Goal: Information Seeking & Learning: Understand process/instructions

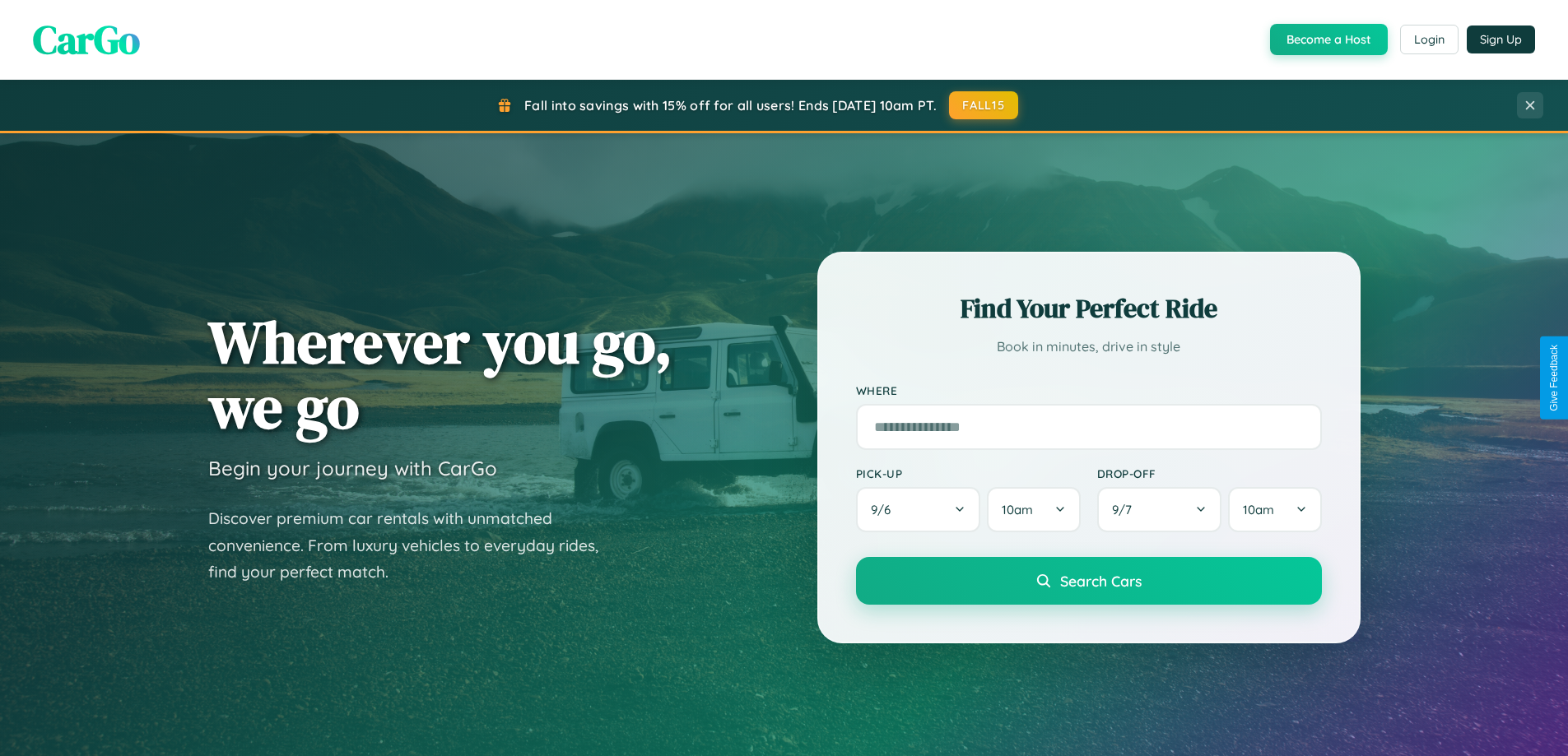
scroll to position [3166, 0]
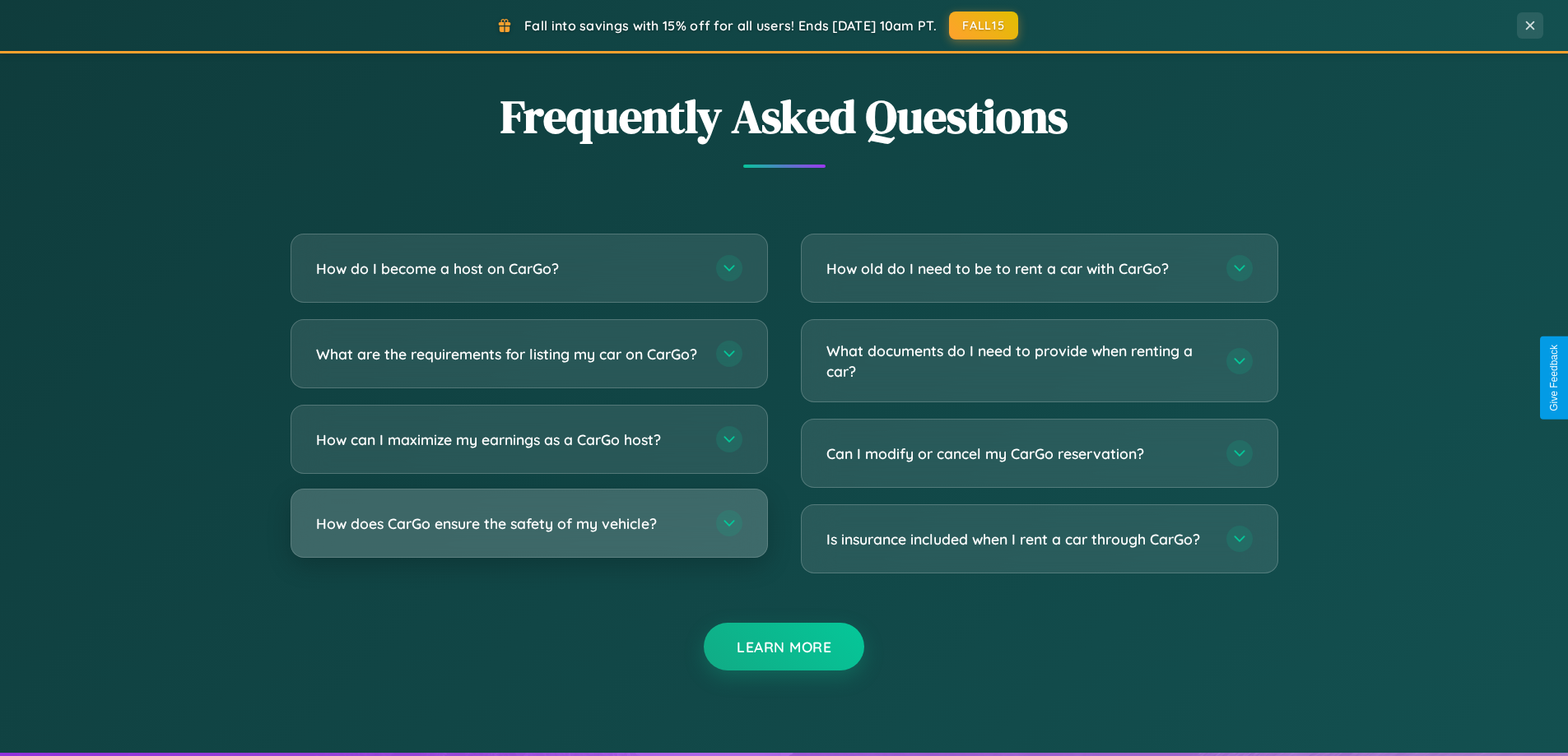
click at [528, 534] on h3 "How does CarGo ensure the safety of my vehicle?" at bounding box center [508, 523] width 384 height 21
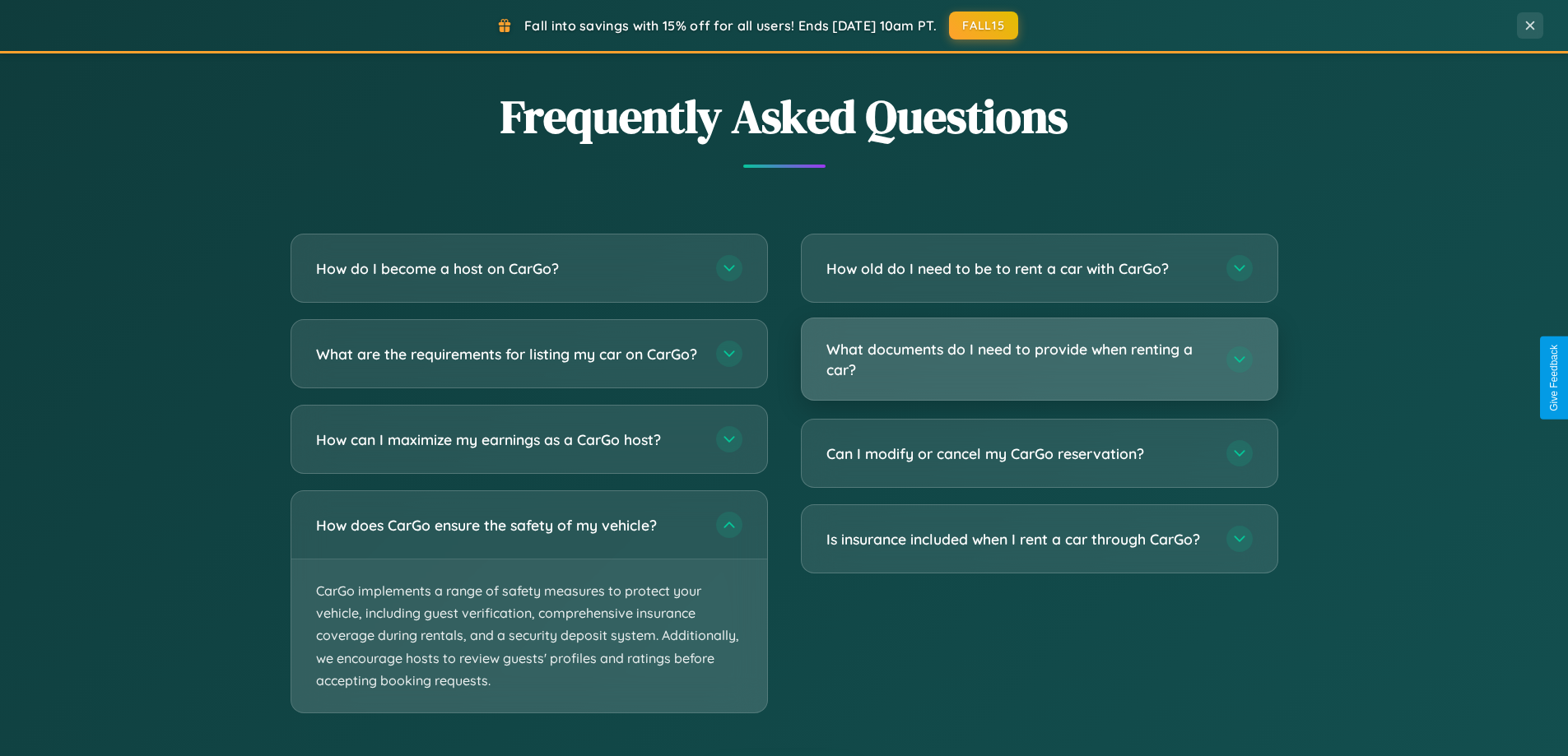
click at [1038, 359] on h3 "What documents do I need to provide when renting a car?" at bounding box center [1018, 359] width 384 height 40
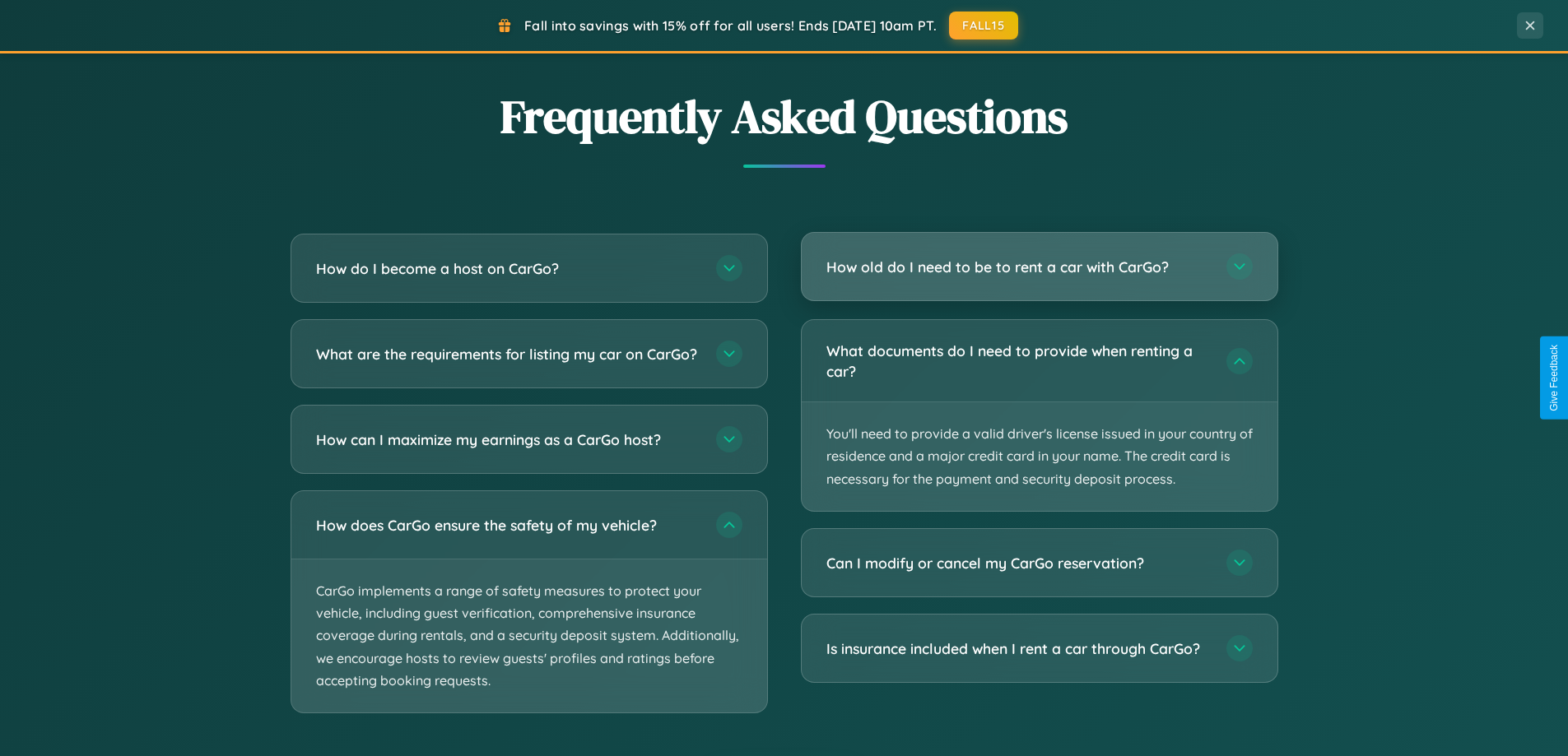
click at [1038, 267] on h3 "How old do I need to be to rent a car with CarGo?" at bounding box center [1018, 267] width 384 height 21
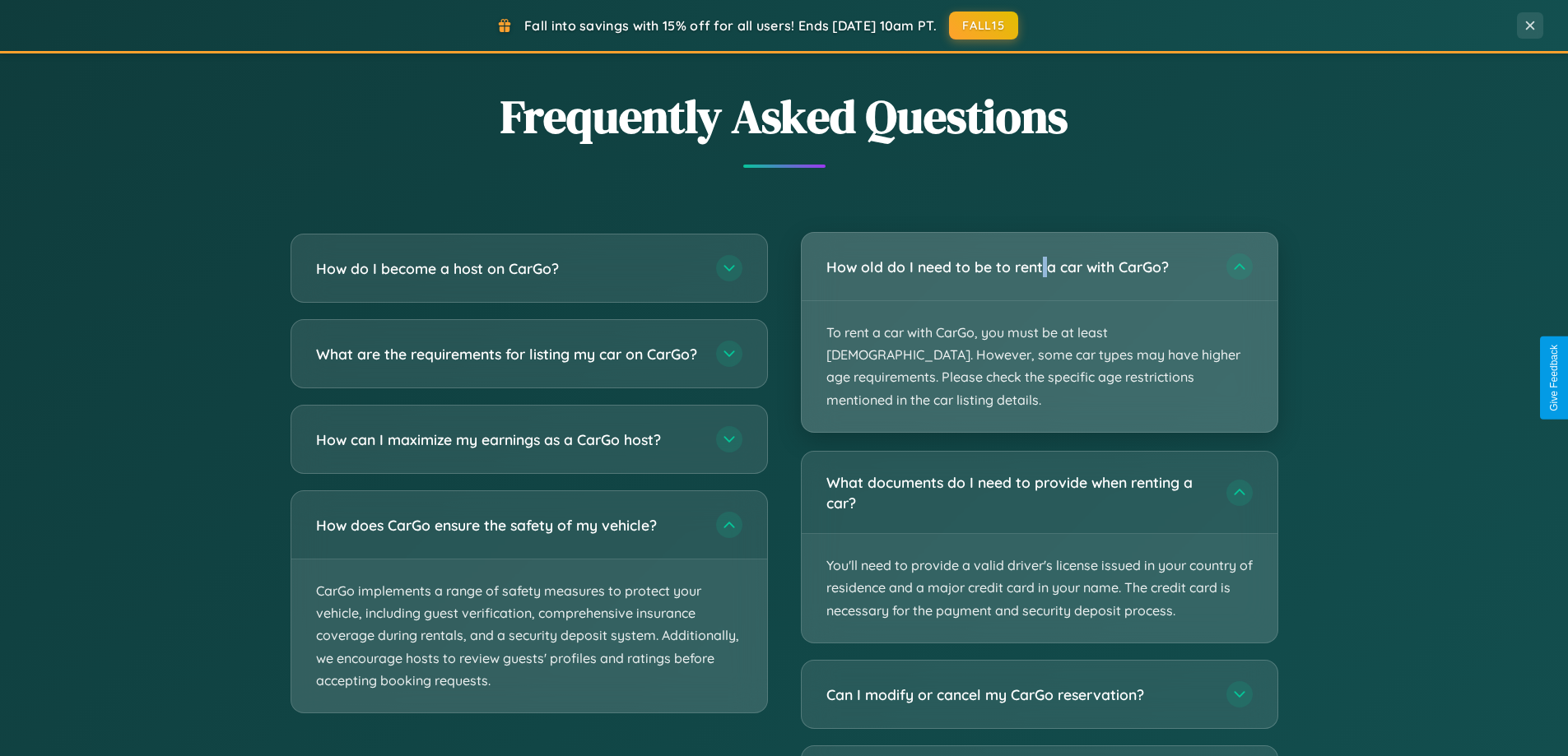
scroll to position [0, 0]
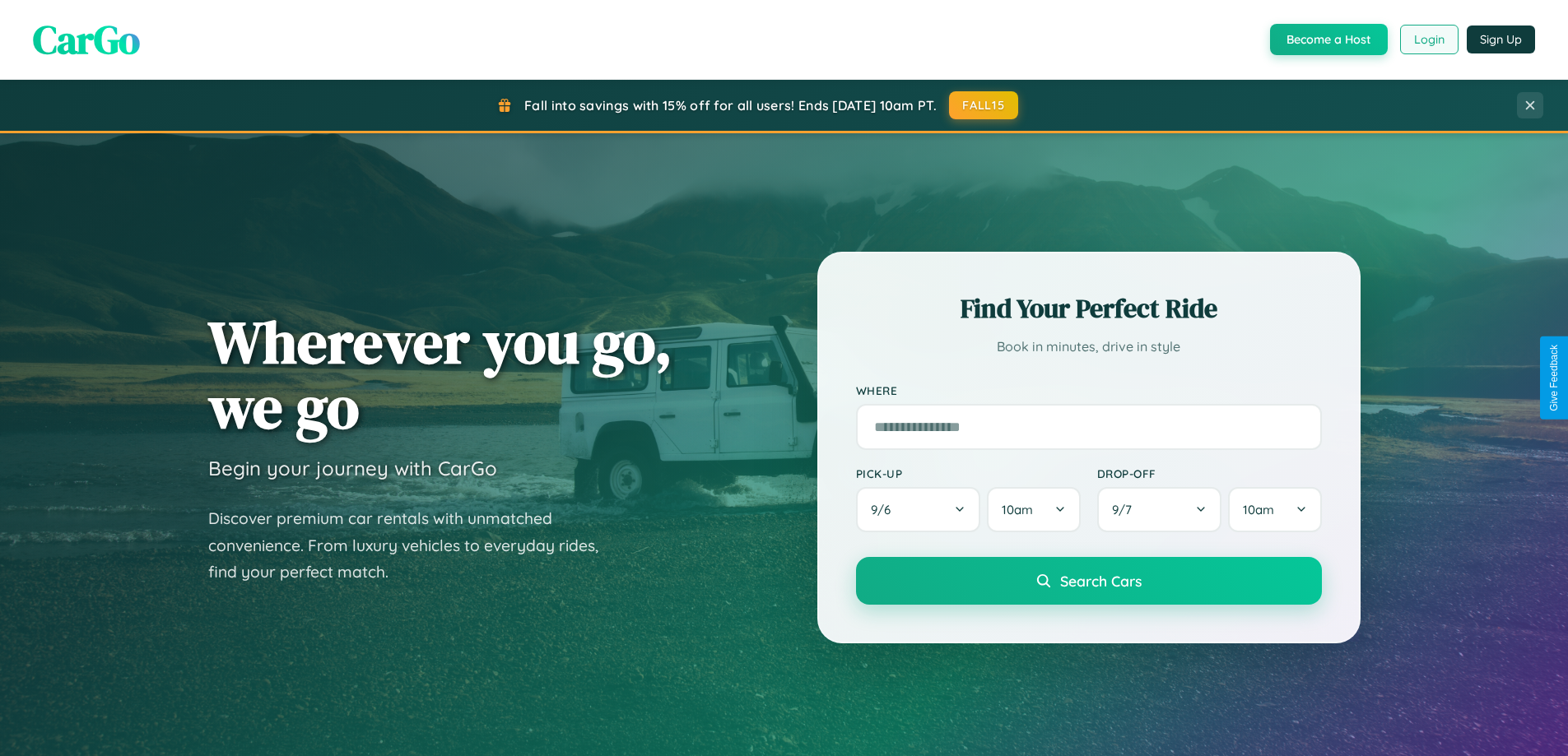
click at [1427, 39] on button "Login" at bounding box center [1429, 39] width 58 height 29
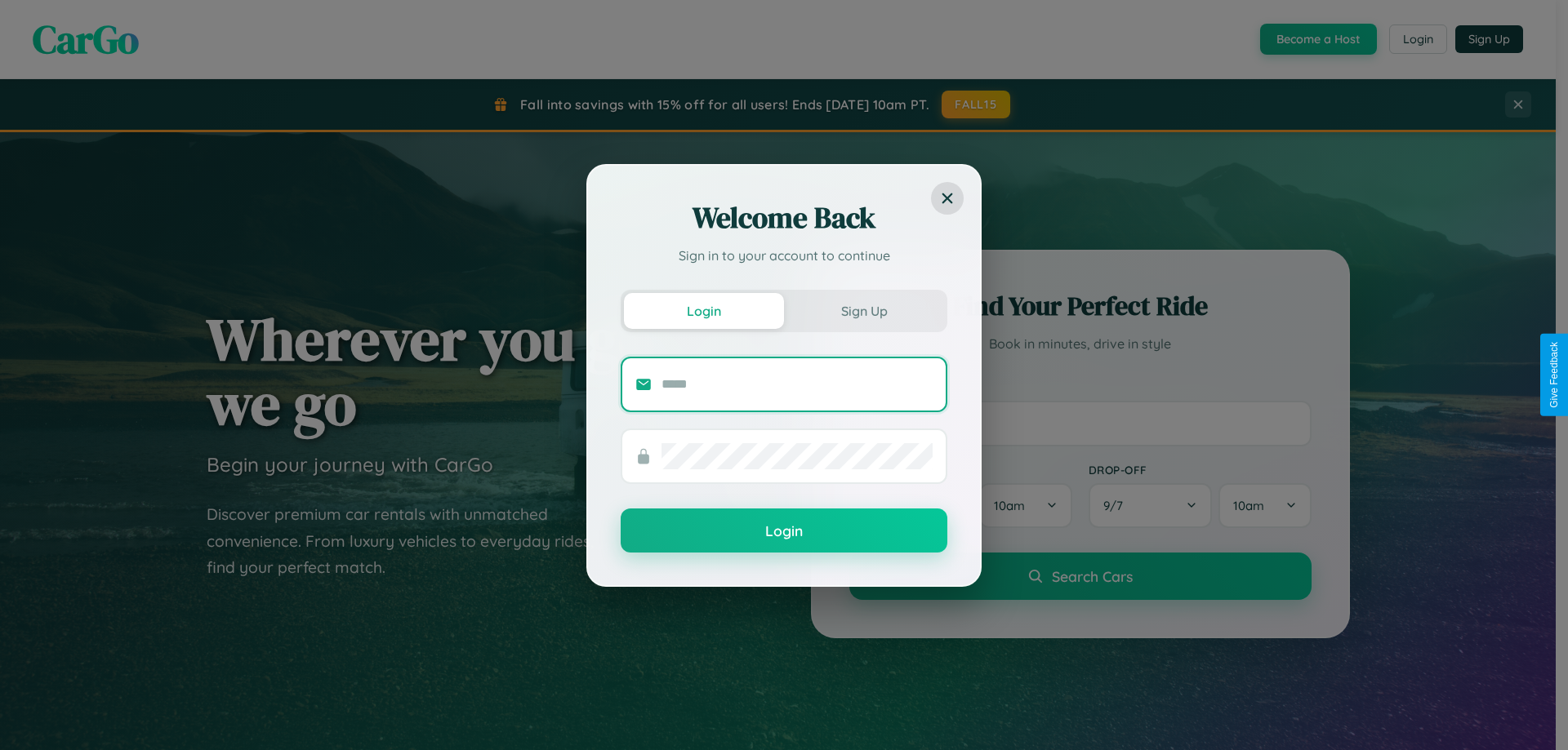
click at [797, 383] on input "text" at bounding box center [797, 384] width 271 height 26
type input "**********"
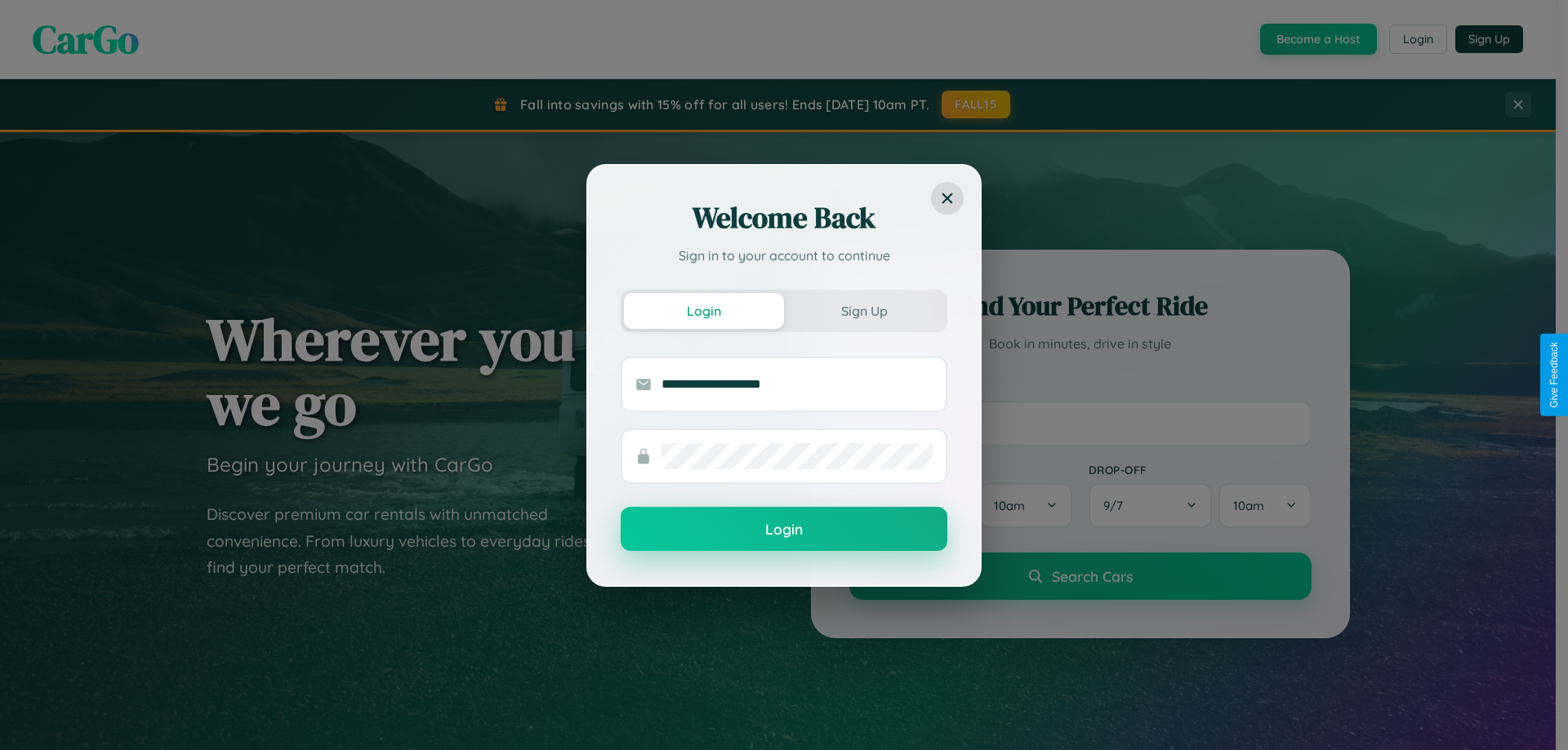
click at [784, 530] on button "Login" at bounding box center [784, 529] width 326 height 44
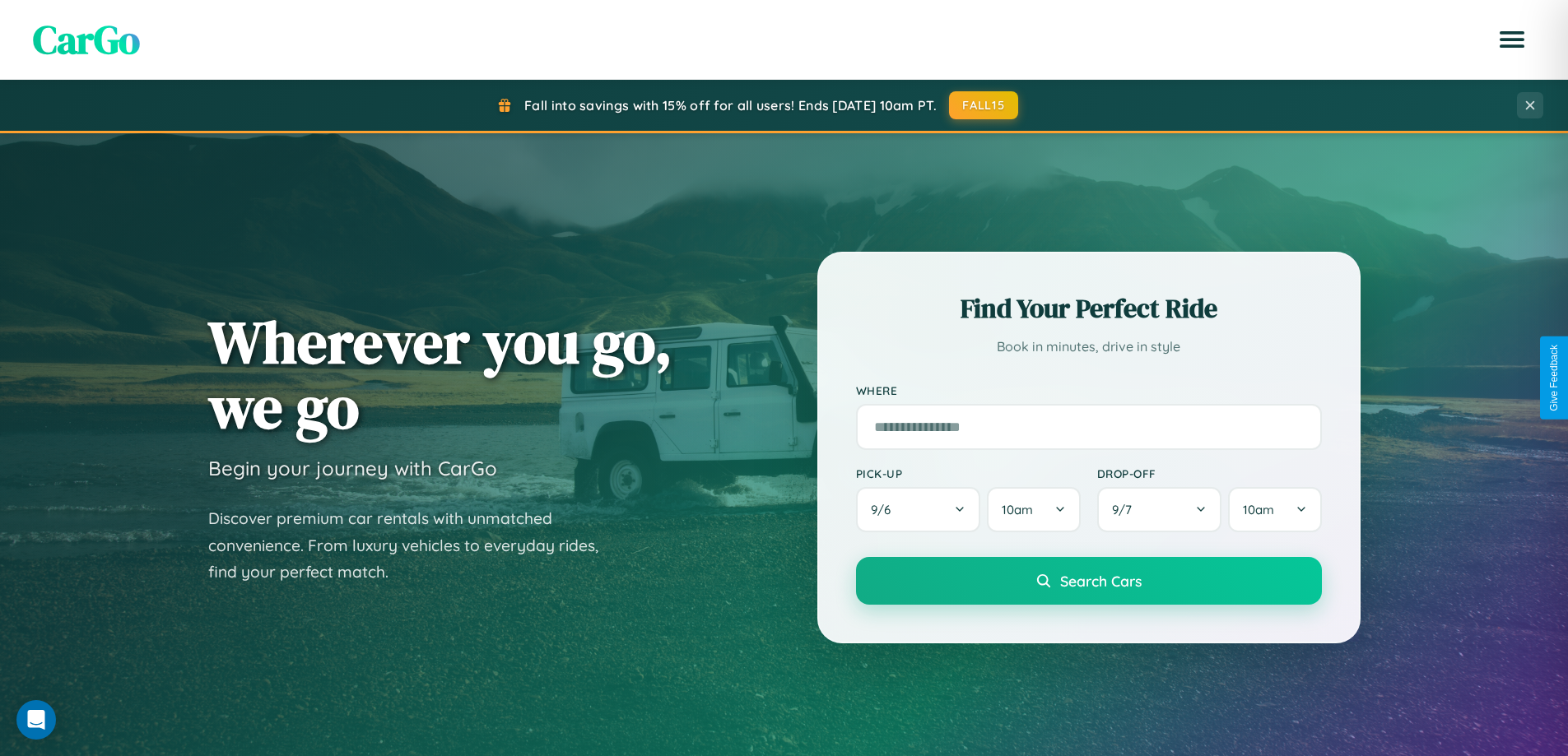
scroll to position [48, 0]
